Goal: Task Accomplishment & Management: Use online tool/utility

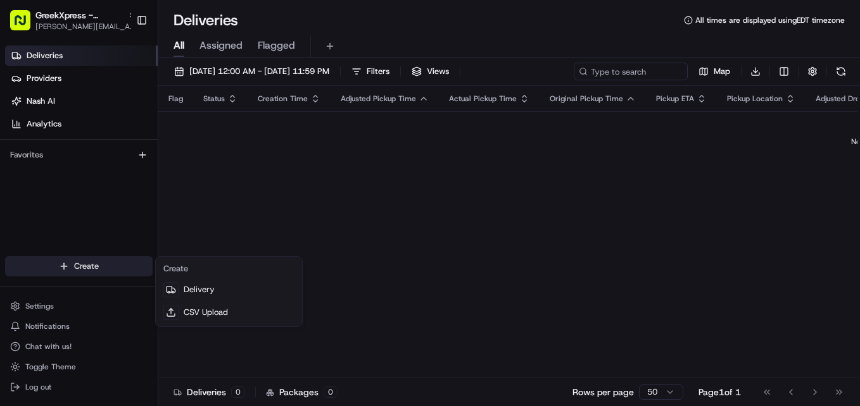
click at [91, 262] on html "GreekXpress - [GEOGRAPHIC_DATA] [EMAIL_ADDRESS][DOMAIN_NAME] Toggle Sidebar Del…" at bounding box center [430, 203] width 860 height 406
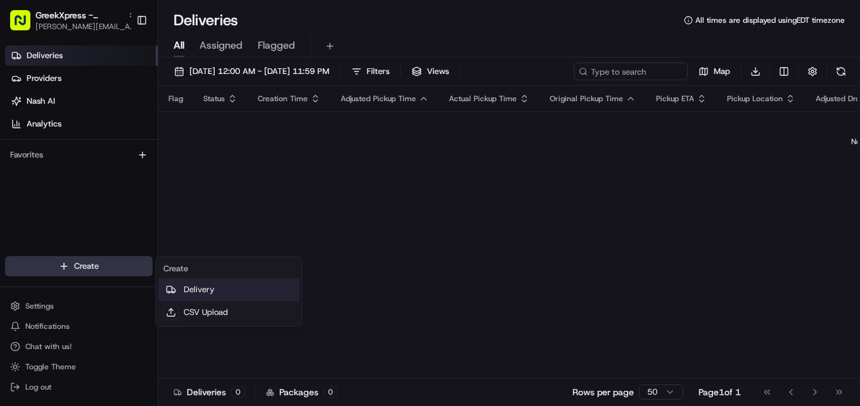
click at [206, 289] on link "Delivery" at bounding box center [228, 290] width 141 height 23
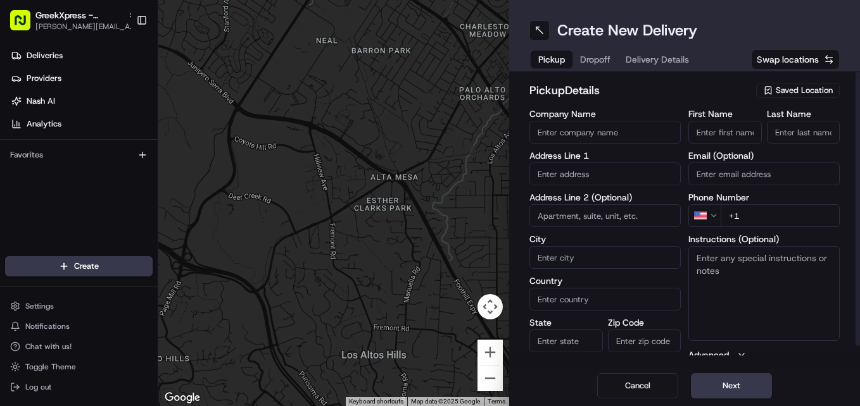
click at [802, 86] on span "Saved Location" at bounding box center [804, 90] width 57 height 11
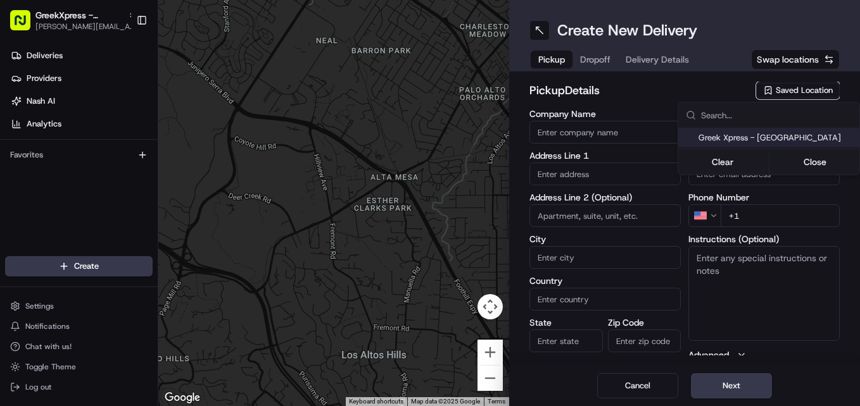
click at [782, 141] on span "Greek Xpress - [GEOGRAPHIC_DATA]" at bounding box center [776, 137] width 156 height 11
type input "Greek Xpress - [GEOGRAPHIC_DATA]"
type input "[STREET_ADDRESS]"
type input "#120"
type input "[GEOGRAPHIC_DATA]"
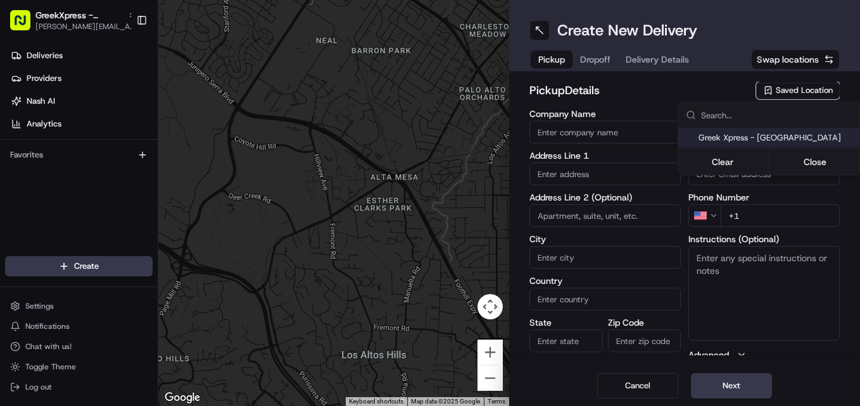
type input "US"
type input "NY"
type input "10306"
type input "Manager"
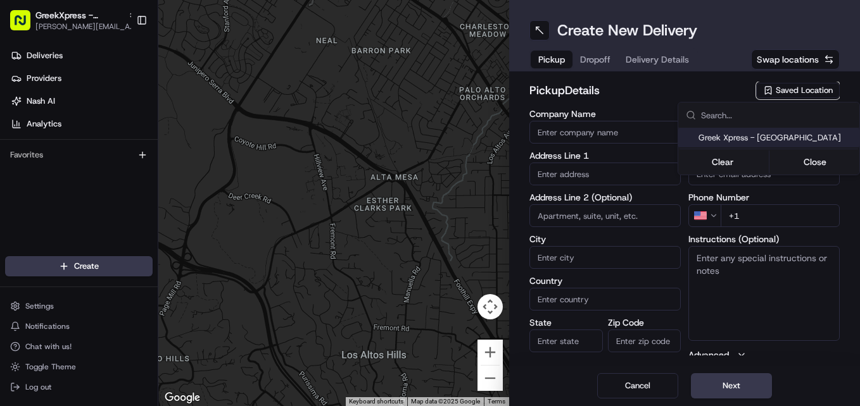
type input "[PHONE_NUMBER]"
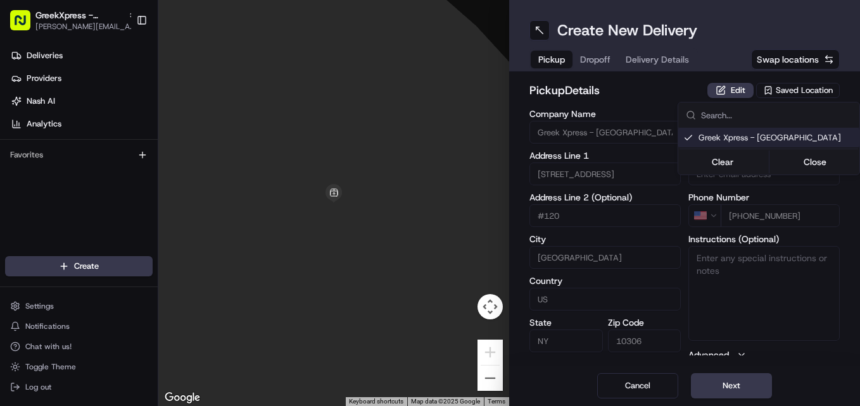
click at [706, 381] on html "GreekXpress - [GEOGRAPHIC_DATA] [EMAIL_ADDRESS][DOMAIN_NAME] Toggle Sidebar Del…" at bounding box center [430, 203] width 860 height 406
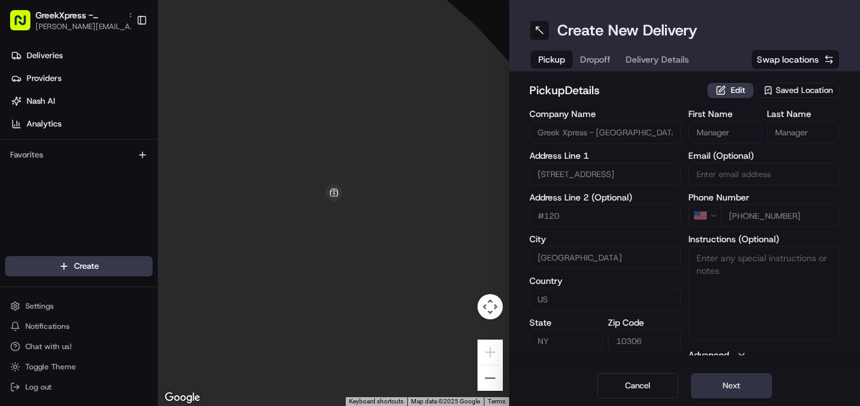
click at [743, 379] on button "Next" at bounding box center [731, 386] width 81 height 25
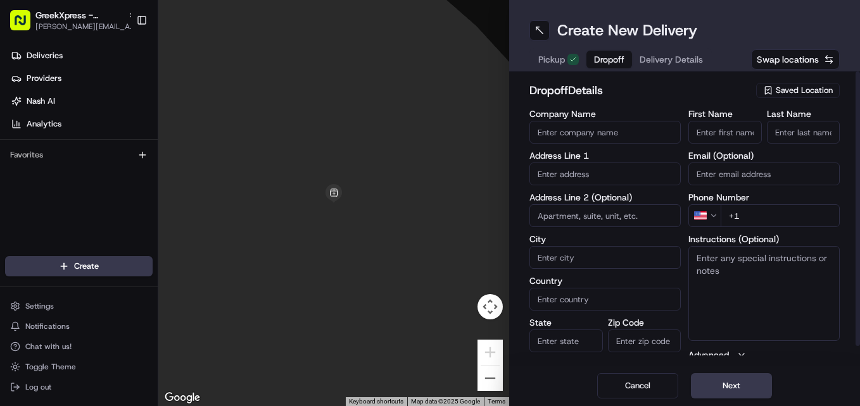
click at [718, 136] on input "First Name" at bounding box center [724, 132] width 73 height 23
type input "a"
type input "[PERSON_NAME]"
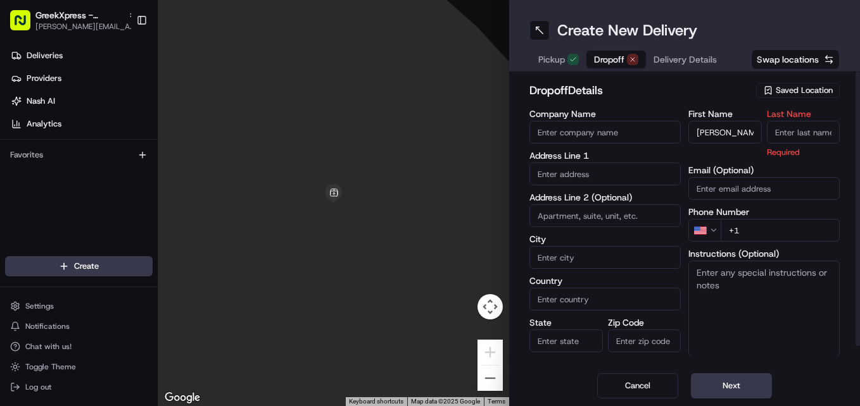
click at [823, 133] on input "Last Name" at bounding box center [803, 132] width 73 height 23
type input "D"
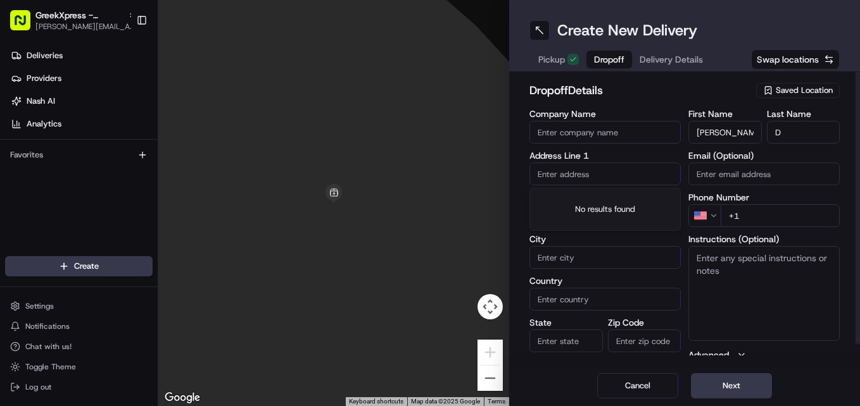
click at [596, 173] on input "text" at bounding box center [604, 174] width 151 height 23
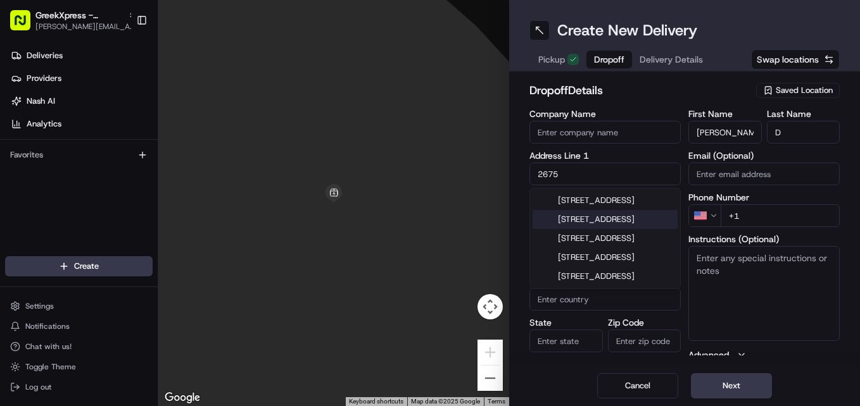
click at [629, 229] on div "[STREET_ADDRESS]" at bounding box center [604, 219] width 145 height 19
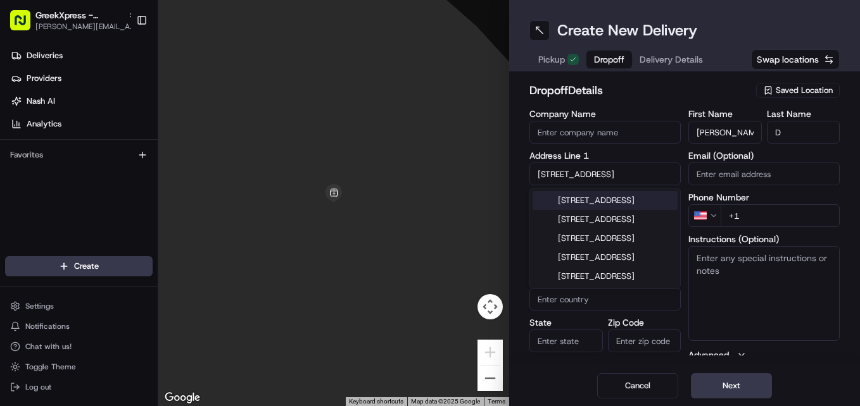
type input "[STREET_ADDRESS]"
type input "[GEOGRAPHIC_DATA]"
type input "NY"
type input "10306"
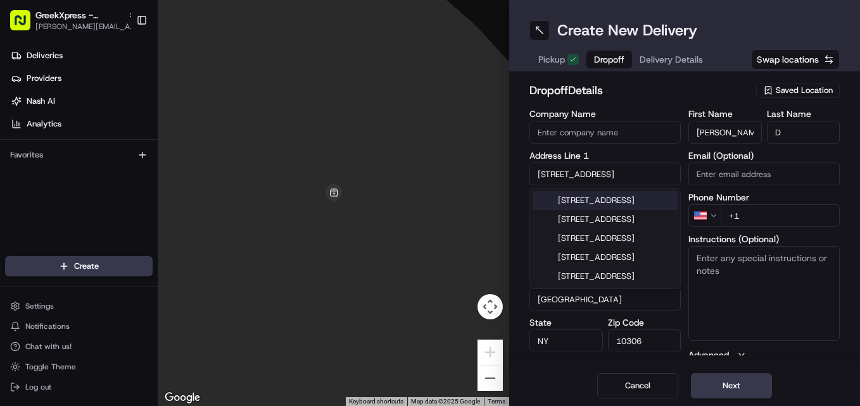
type input "[STREET_ADDRESS]"
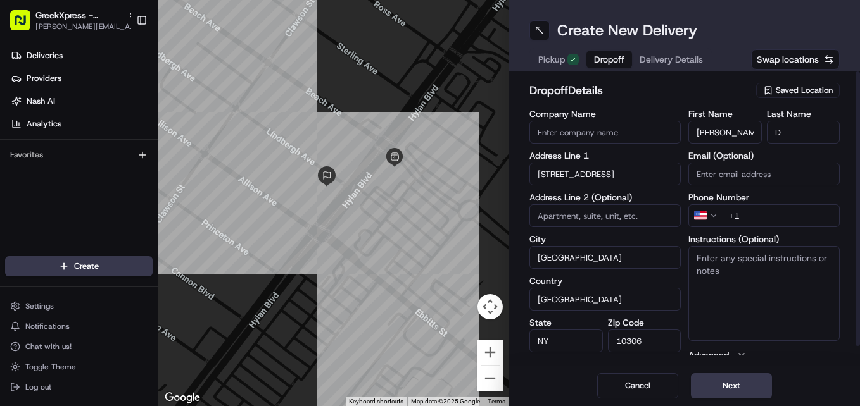
click at [754, 218] on input "+1" at bounding box center [780, 216] width 119 height 23
type input "[PHONE_NUMBER]"
click at [748, 388] on button "Next" at bounding box center [731, 386] width 81 height 25
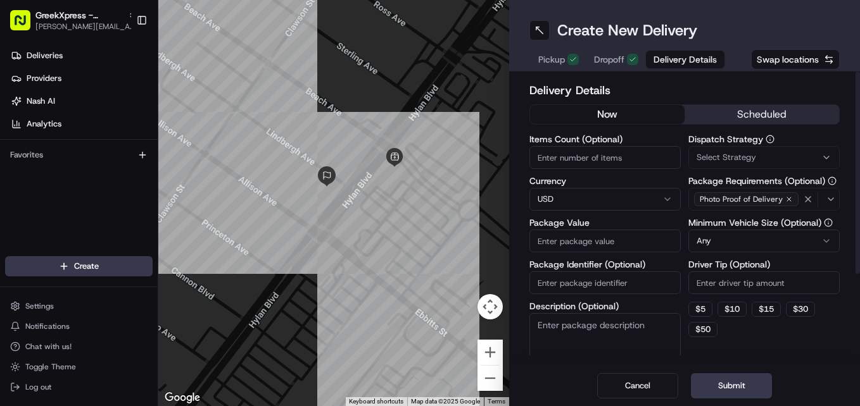
click at [628, 159] on input "Items Count (Optional)" at bounding box center [604, 157] width 151 height 23
type input "8"
click at [624, 242] on input "Package Value" at bounding box center [604, 241] width 151 height 23
type input "75.95"
click at [717, 283] on input "Driver Tip (Optional)" at bounding box center [763, 283] width 151 height 23
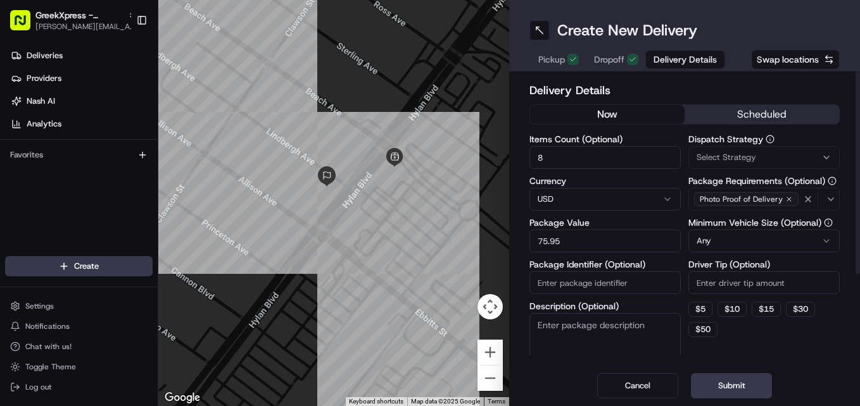
click at [745, 268] on label "Driver Tip (Optional)" at bounding box center [763, 264] width 151 height 9
click at [745, 272] on input "Driver Tip (Optional)" at bounding box center [763, 283] width 151 height 23
type input "8.00"
click at [725, 394] on button "Submit" at bounding box center [731, 386] width 81 height 25
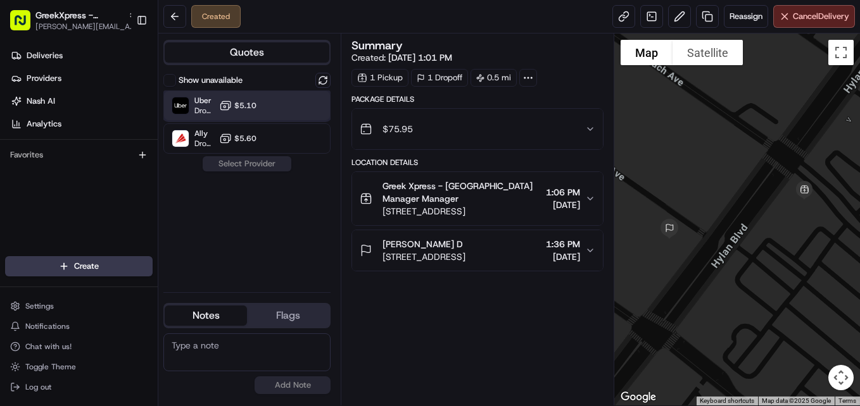
click at [320, 102] on div "Uber Dropoff ETA 16 minutes $5.10" at bounding box center [246, 106] width 167 height 30
click at [251, 170] on button "Assign Provider" at bounding box center [247, 163] width 90 height 15
